Goal: Transaction & Acquisition: Purchase product/service

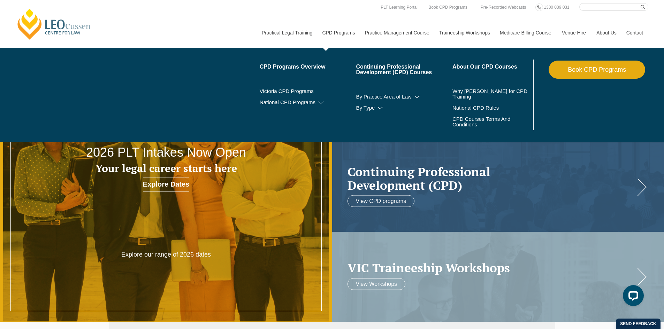
click at [605, 69] on link "Book CPD Programs" at bounding box center [597, 70] width 97 height 18
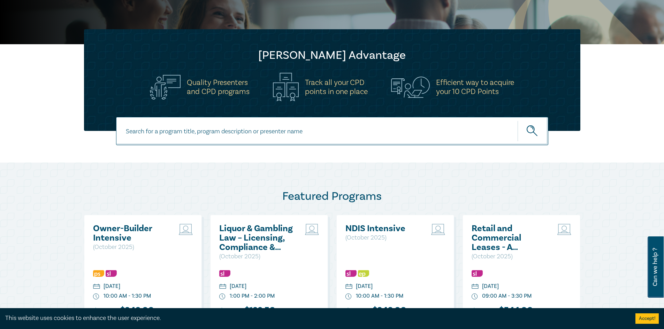
scroll to position [209, 0]
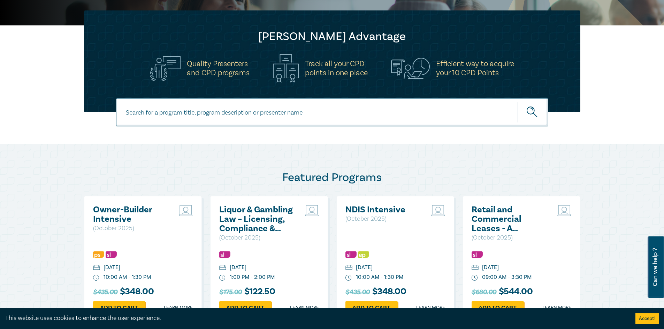
click at [146, 115] on input at bounding box center [332, 112] width 432 height 28
type input "conveyancing"
click at [517, 102] on button "submit" at bounding box center [532, 112] width 31 height 21
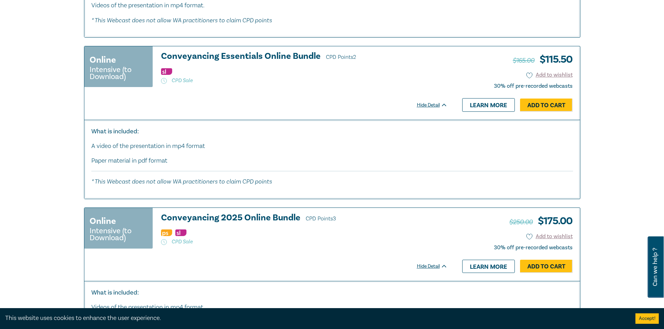
scroll to position [801, 0]
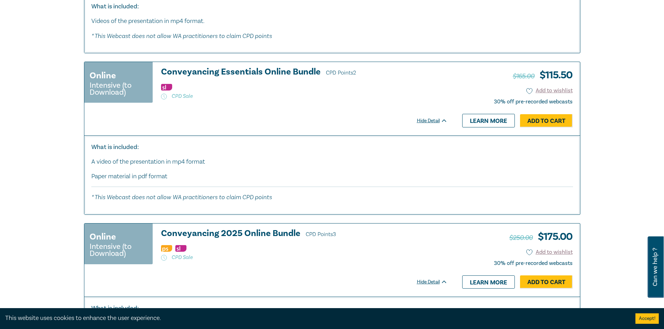
click at [125, 93] on small "Intensive (to Download)" at bounding box center [119, 89] width 58 height 14
click at [488, 127] on link "Learn more" at bounding box center [488, 120] width 53 height 13
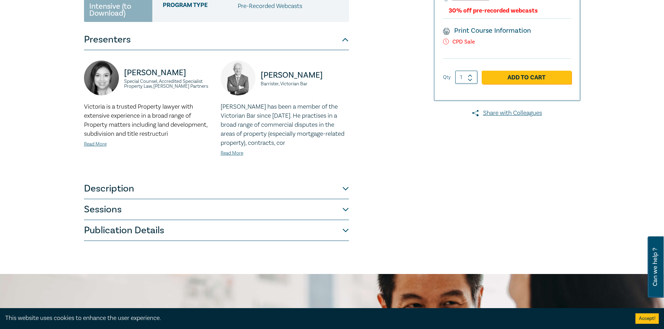
scroll to position [209, 0]
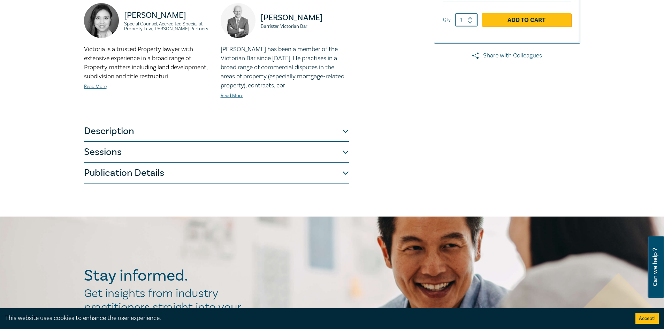
click at [131, 132] on button "Description" at bounding box center [216, 131] width 265 height 21
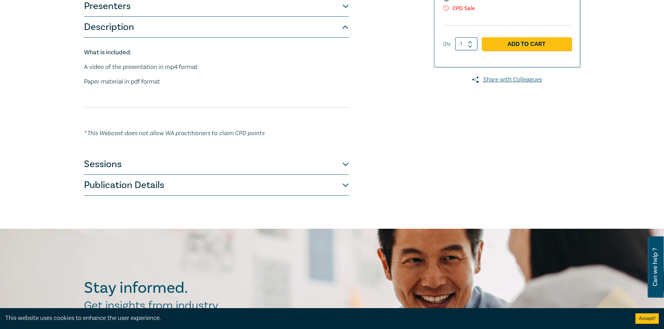
scroll to position [139, 0]
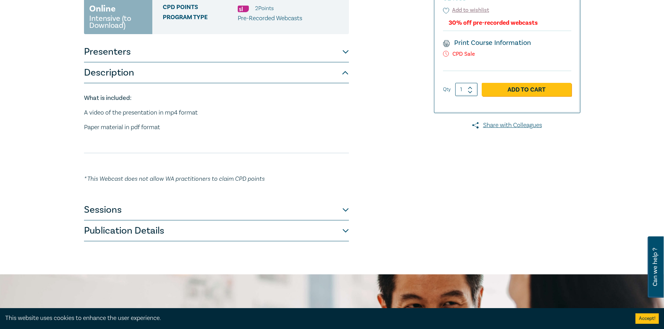
click at [169, 212] on button "Sessions" at bounding box center [216, 210] width 265 height 21
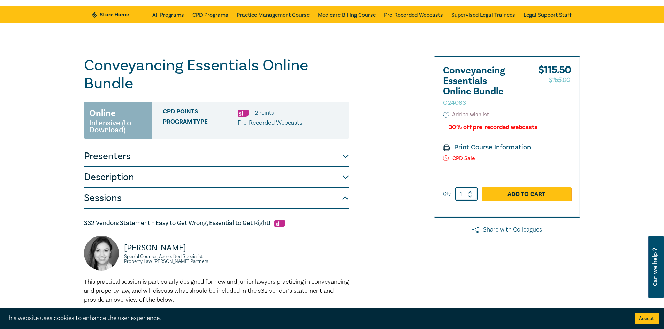
scroll to position [0, 0]
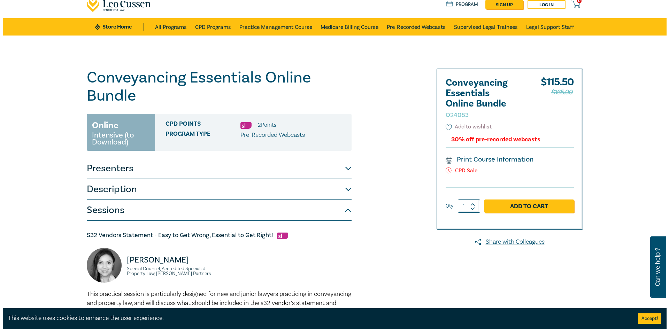
scroll to position [35, 0]
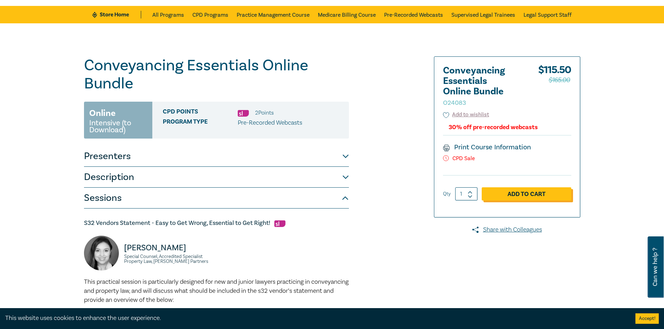
click at [514, 194] on link "Add to Cart" at bounding box center [527, 193] width 90 height 13
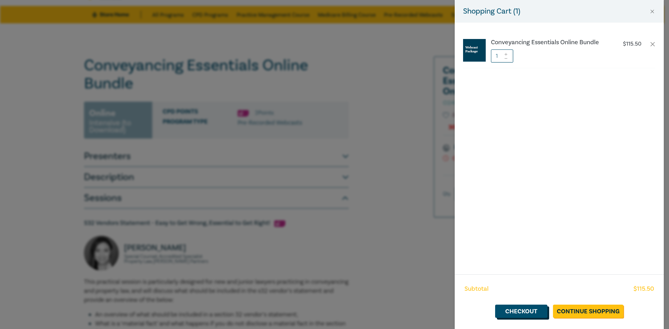
click at [520, 312] on link "Checkout" at bounding box center [521, 311] width 52 height 13
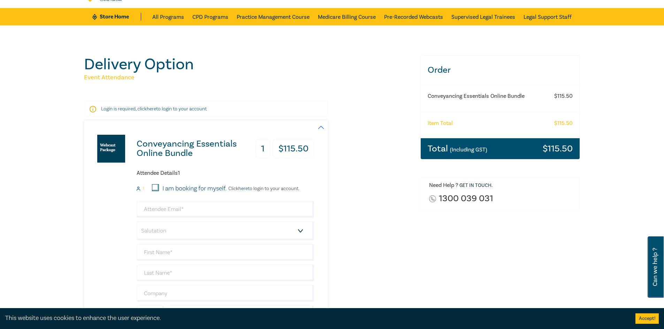
scroll to position [105, 0]
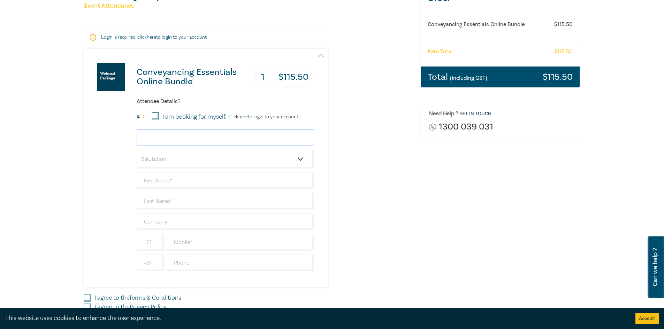
click at [148, 138] on input "email" at bounding box center [225, 137] width 177 height 17
type input "[EMAIL_ADDRESS][DOMAIN_NAME]"
click at [179, 179] on input "text" at bounding box center [225, 180] width 177 height 17
type input "Amanda"
type input "Edwards"
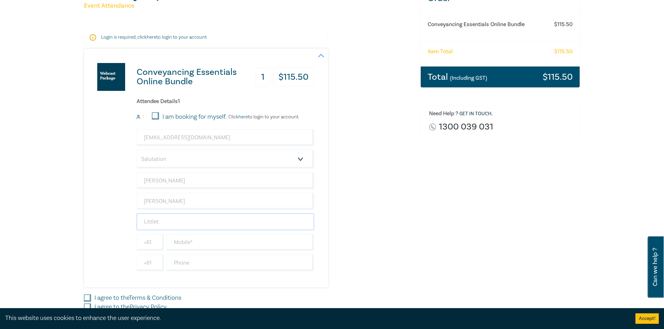
type input "Littleton Hackford"
click at [180, 265] on input "text" at bounding box center [240, 263] width 147 height 17
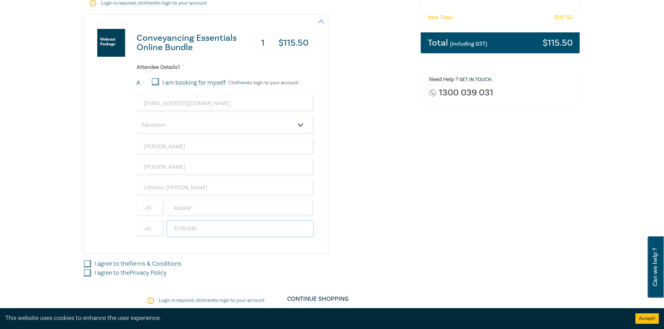
scroll to position [209, 0]
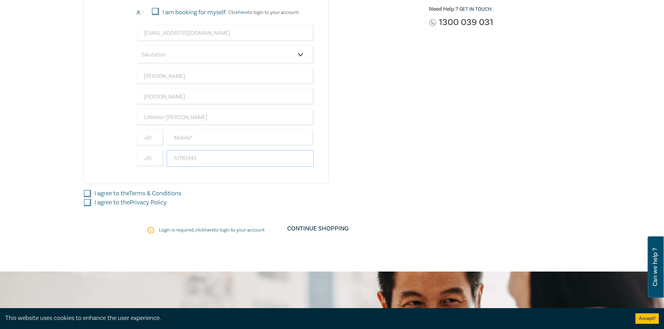
type input "51761345"
click at [86, 193] on input "I agree to the Terms & Conditions" at bounding box center [87, 193] width 7 height 7
checkbox input "true"
click at [86, 202] on input "I agree to the Privacy Policy" at bounding box center [87, 202] width 7 height 7
checkbox input "true"
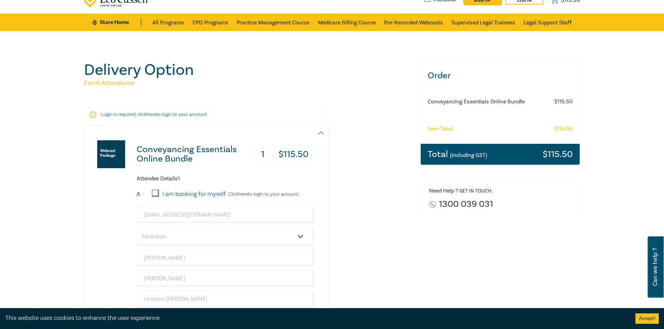
scroll to position [0, 0]
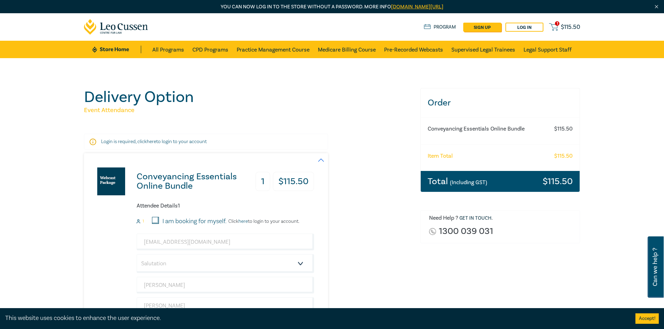
click at [102, 139] on p "Login is required, click here to login to your account" at bounding box center [206, 141] width 210 height 7
click at [143, 141] on p "Login is required, click here to login to your account" at bounding box center [206, 141] width 210 height 7
click at [195, 143] on p "Login is required, click here to login to your account" at bounding box center [206, 141] width 210 height 7
click at [205, 142] on p "Login is required, click here to login to your account" at bounding box center [206, 141] width 210 height 7
drag, startPoint x: 205, startPoint y: 142, endPoint x: 199, endPoint y: 143, distance: 6.3
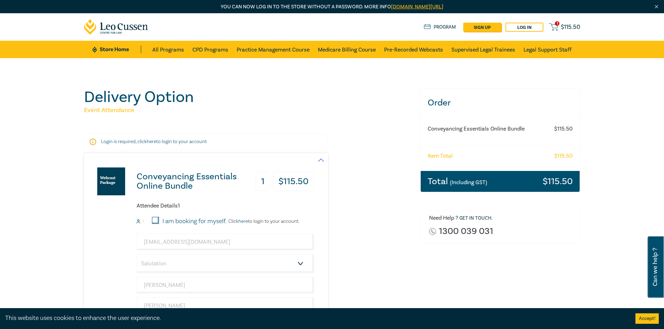
click at [204, 143] on p "Login is required, click here to login to your account" at bounding box center [206, 141] width 210 height 7
click at [188, 143] on p "Login is required, click here to login to your account" at bounding box center [206, 141] width 210 height 7
click at [109, 141] on p "Login is required, click here to login to your account" at bounding box center [206, 141] width 210 height 7
click at [520, 28] on link "Log in" at bounding box center [524, 27] width 38 height 9
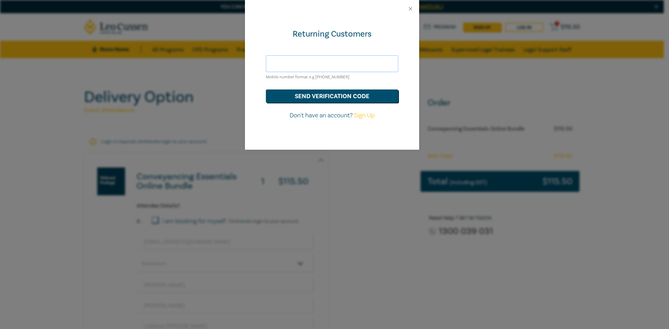
click at [280, 62] on input "text" at bounding box center [332, 63] width 132 height 17
type input "caitlinm@littletonhackford.com.au"
click at [327, 97] on button "send verification code" at bounding box center [332, 96] width 132 height 13
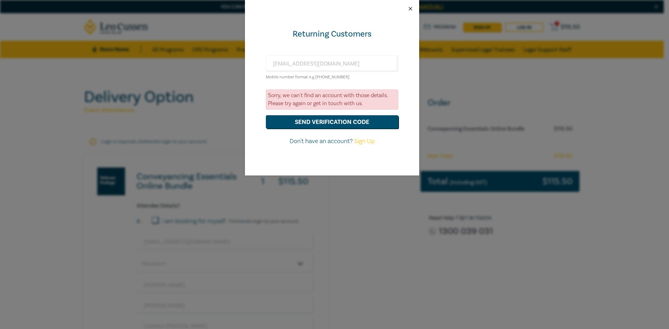
click at [411, 8] on button "Close" at bounding box center [410, 9] width 6 height 6
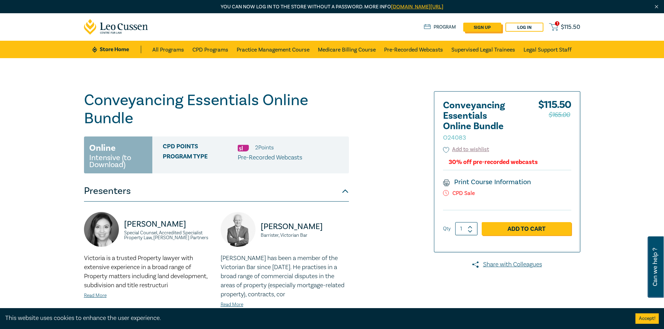
click at [473, 28] on link "sign up" at bounding box center [482, 27] width 38 height 9
select select "AU"
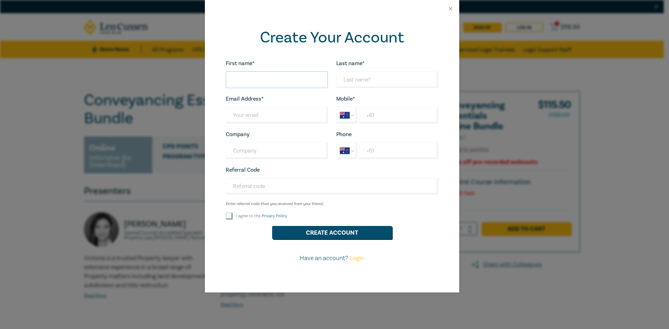
click at [253, 81] on input "First name*" at bounding box center [277, 79] width 102 height 17
type input "Caitlin"
type input "[PERSON_NAME]"
click at [270, 113] on input "Last name*" at bounding box center [277, 115] width 102 height 17
type input "caitlinm@littletonhackford.com.au"
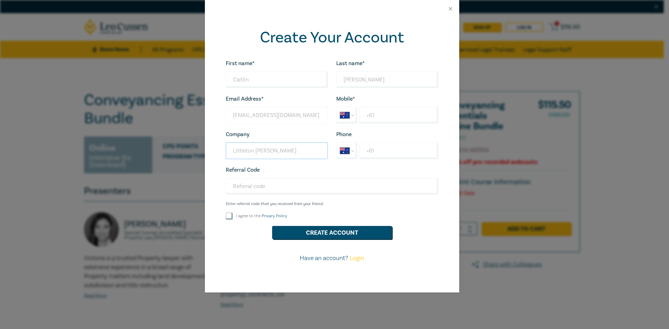
type input "Littleton Hackford"
select select "ZZ"
type input "+5"
select select "PE"
type input "+51 44 5600"
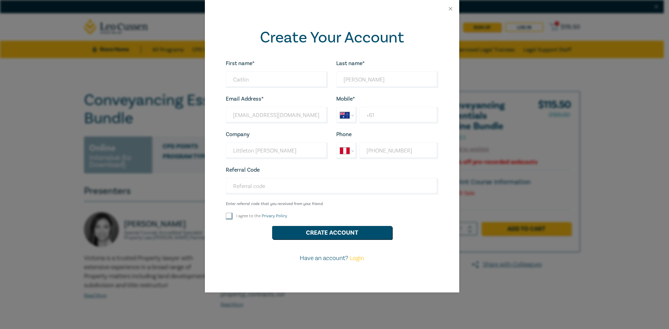
click at [228, 216] on input "I agree to the Privacy Policy" at bounding box center [229, 216] width 7 height 7
checkbox input "true"
click at [306, 231] on button "Create Account" at bounding box center [332, 232] width 120 height 13
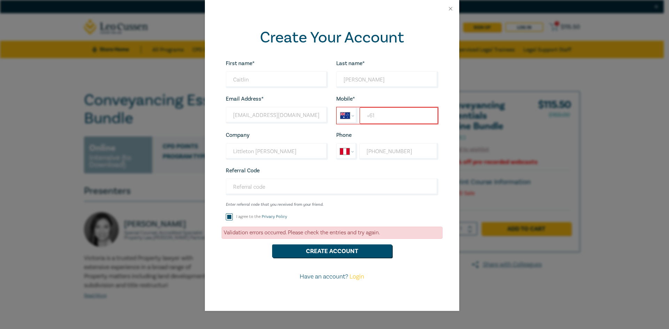
click at [373, 116] on input "+61" at bounding box center [399, 115] width 78 height 17
select select "ZZ"
type input "+061403647496"
click at [334, 252] on button "Create Account" at bounding box center [332, 251] width 120 height 13
click at [372, 180] on input "Referral Code" at bounding box center [332, 187] width 213 height 17
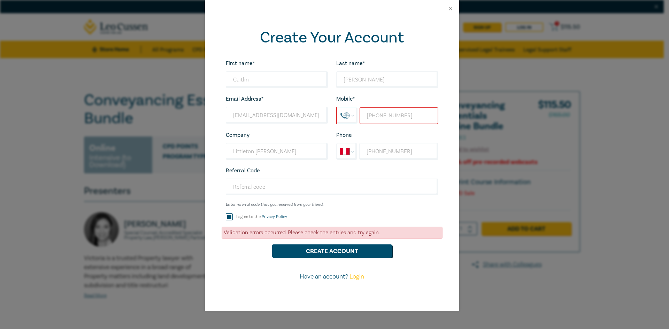
click at [373, 115] on input "+061403647496" at bounding box center [399, 115] width 78 height 17
select select "AU"
type input "+61 403 647 496"
click at [337, 250] on button "Create Account" at bounding box center [332, 251] width 120 height 13
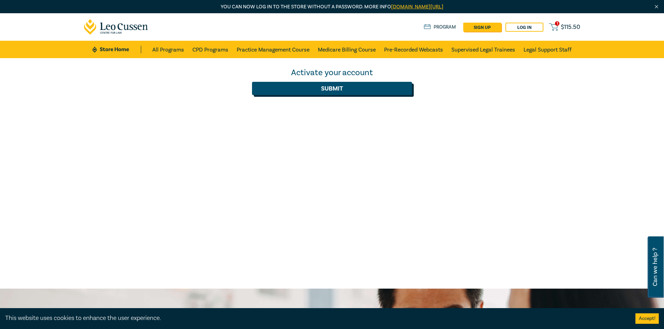
click at [332, 88] on button "Submit" at bounding box center [332, 88] width 160 height 13
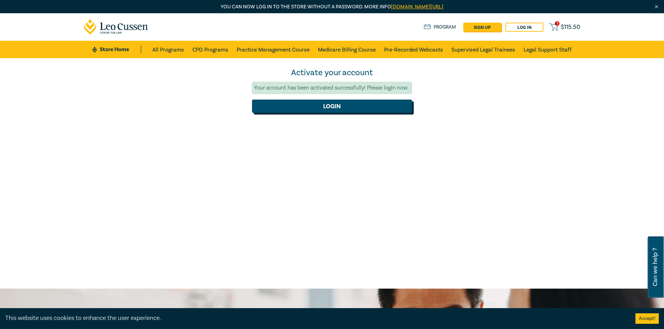
click at [331, 107] on button "Login" at bounding box center [332, 106] width 160 height 13
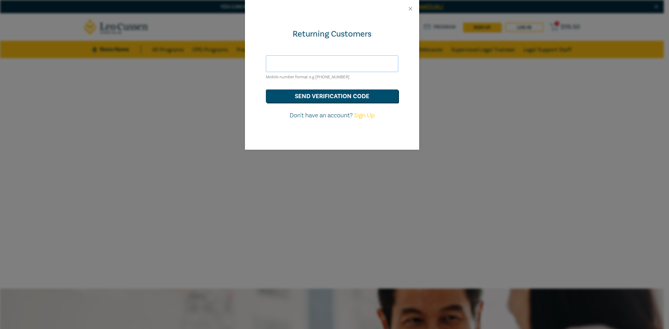
click at [286, 63] on input "text" at bounding box center [332, 63] width 132 height 17
type input "caitlinm@littletonhackford.com.au"
click at [300, 98] on button "send verification code" at bounding box center [332, 96] width 132 height 13
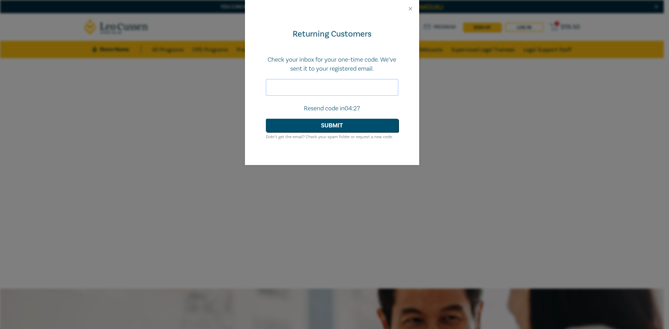
click at [303, 86] on input "text" at bounding box center [332, 87] width 132 height 17
paste input "708803"
type input "708803"
click at [312, 124] on button "Submit" at bounding box center [332, 125] width 132 height 13
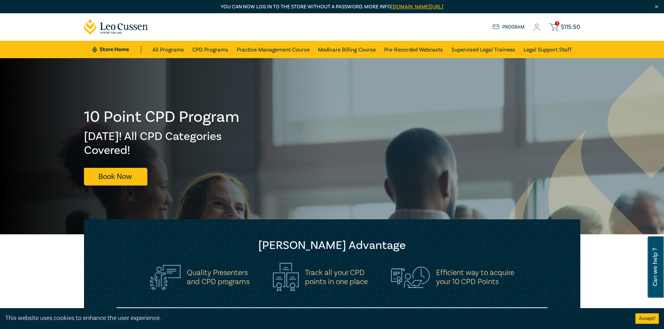
click at [569, 26] on span "$ 115.50" at bounding box center [571, 27] width 20 height 8
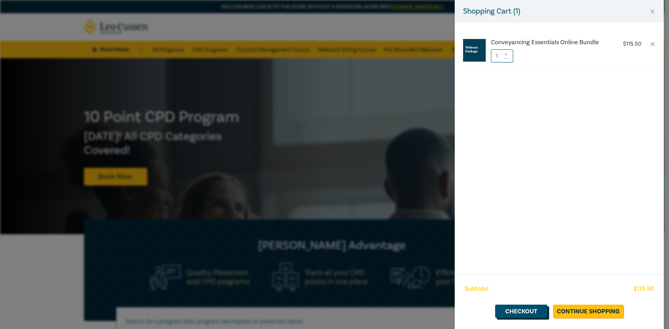
click at [528, 313] on link "Checkout" at bounding box center [521, 311] width 52 height 13
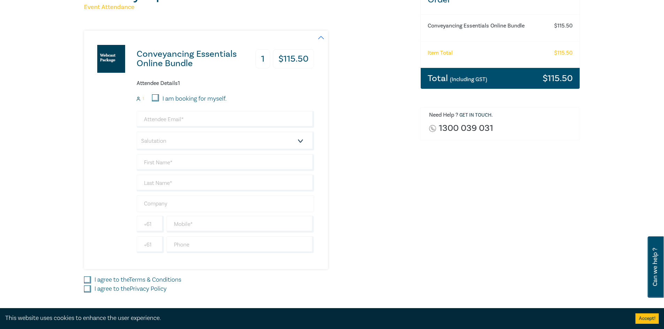
scroll to position [105, 0]
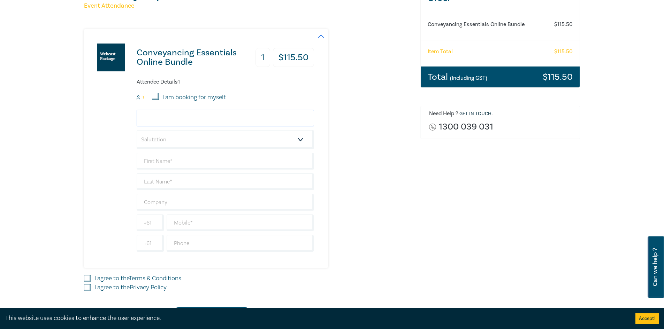
click at [150, 115] on input "email" at bounding box center [225, 118] width 177 height 17
type input "amandae@littletonhackford.com.au"
click at [161, 163] on input "text" at bounding box center [225, 161] width 177 height 17
type input "Amanda"
type input "Edwards"
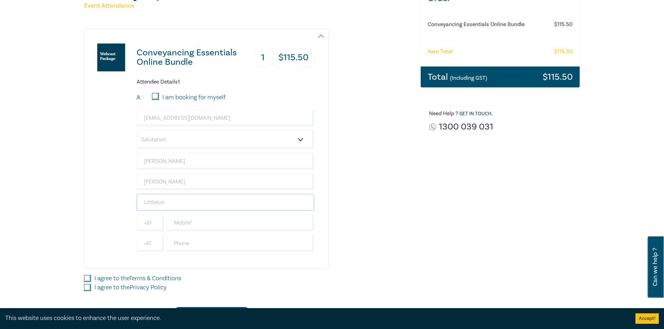
type input "Littleton Hackford"
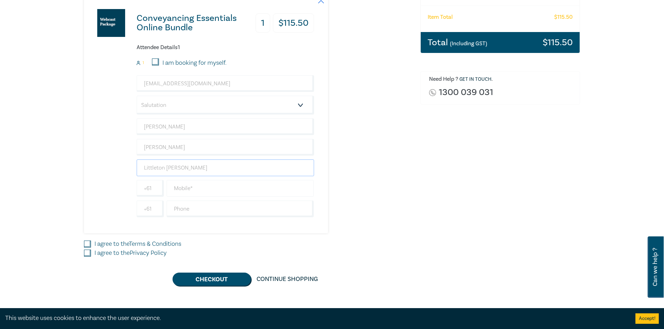
scroll to position [139, 0]
click at [175, 207] on input "text" at bounding box center [240, 208] width 147 height 17
type input "51761345"
click at [87, 243] on input "I agree to the Terms & Conditions" at bounding box center [87, 243] width 7 height 7
checkbox input "true"
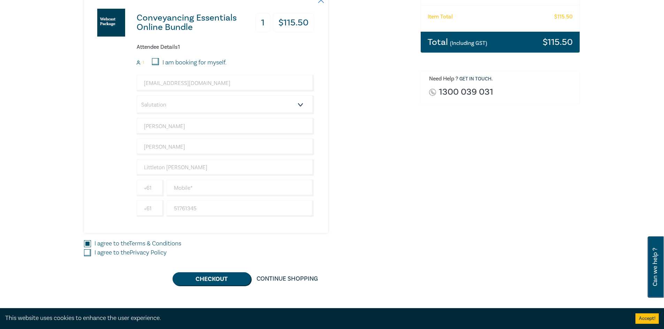
click at [86, 254] on input "I agree to the Privacy Policy" at bounding box center [87, 253] width 7 height 7
checkbox input "true"
click at [193, 281] on button "Checkout" at bounding box center [211, 279] width 78 height 13
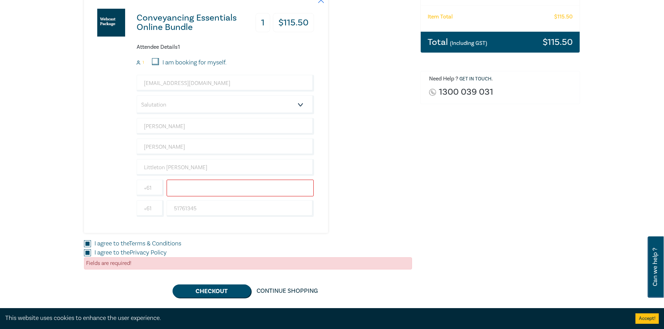
click at [174, 188] on input "text" at bounding box center [240, 188] width 147 height 17
type input "0403647496"
click at [212, 249] on div "I agree to the Privacy Policy" at bounding box center [248, 252] width 328 height 9
click at [220, 290] on button "Checkout" at bounding box center [211, 291] width 78 height 13
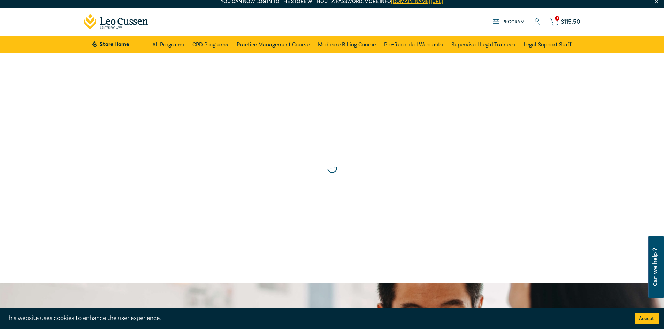
scroll to position [0, 0]
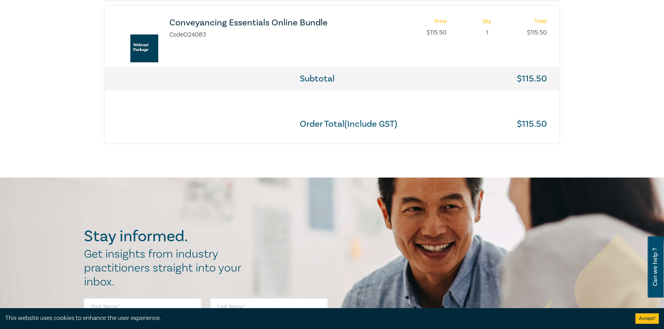
scroll to position [418, 0]
